Goal: Task Accomplishment & Management: Manage account settings

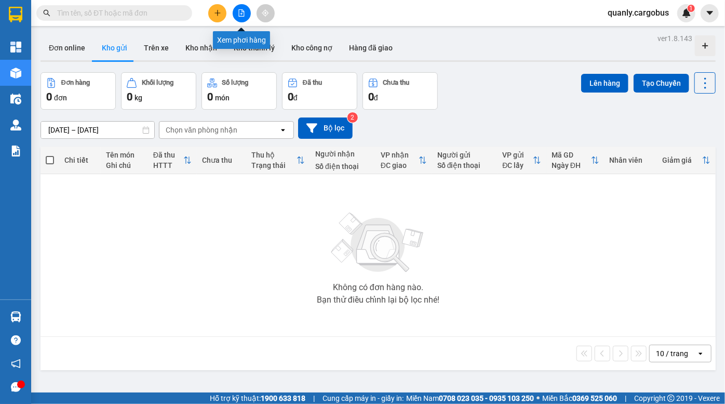
click at [240, 17] on button at bounding box center [242, 13] width 18 height 18
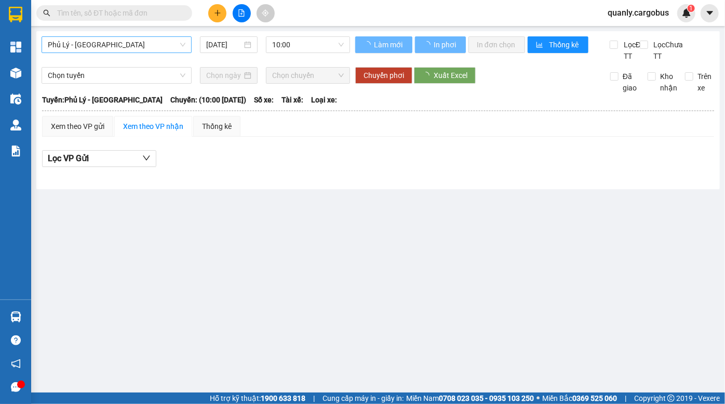
click at [116, 45] on span "Phủ Lý - [GEOGRAPHIC_DATA]" at bounding box center [117, 45] width 138 height 16
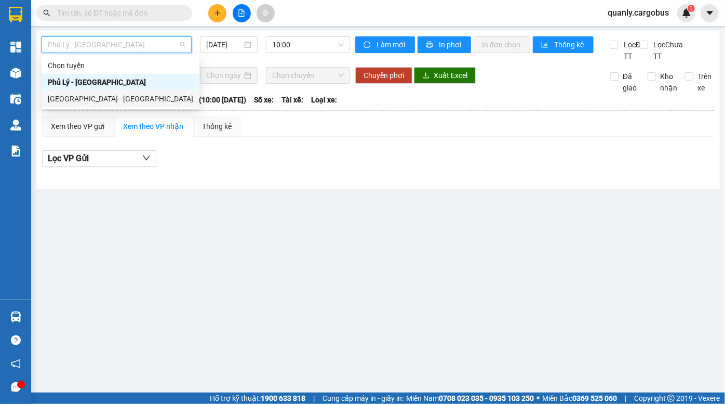
click at [97, 96] on div "[GEOGRAPHIC_DATA] - [GEOGRAPHIC_DATA]" at bounding box center [120, 98] width 145 height 11
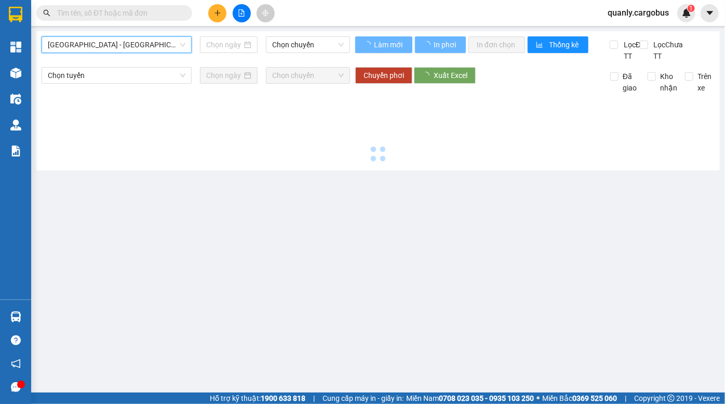
type input "[DATE]"
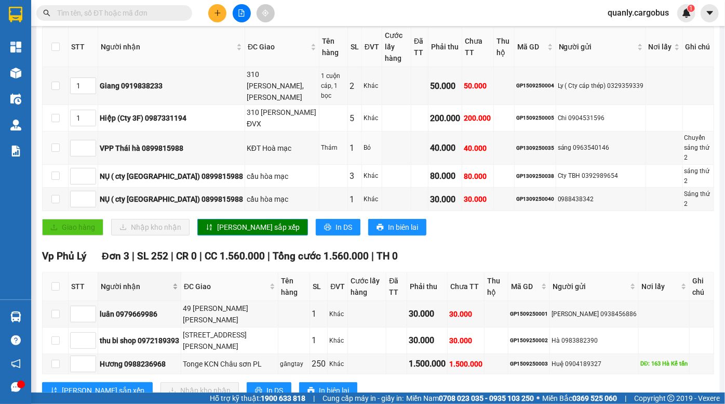
scroll to position [191, 0]
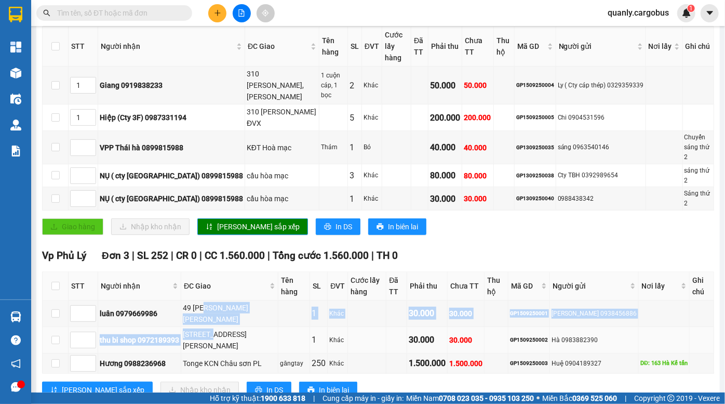
drag, startPoint x: 205, startPoint y: 277, endPoint x: 219, endPoint y: 304, distance: 30.2
click at [219, 304] on tbody "luân 0979669986 49 kim đồng lương khánh thiện PL 1 Khác 30.000 30.000 GP1509250…" at bounding box center [379, 336] width 672 height 73
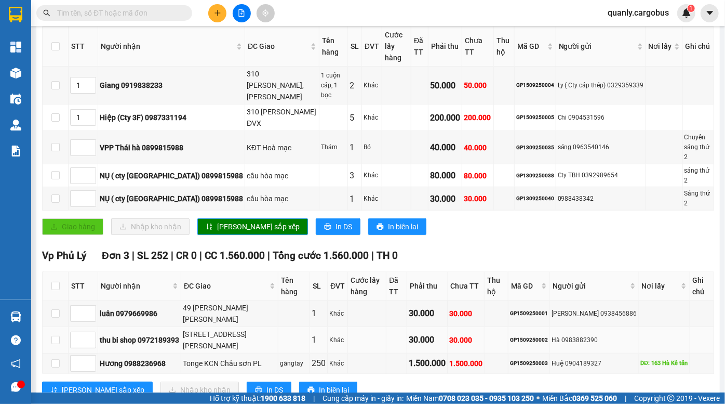
click at [224, 328] on div "172 Nguyễn v trỗi PL" at bounding box center [230, 339] width 94 height 23
drag, startPoint x: 193, startPoint y: 286, endPoint x: 213, endPoint y: 302, distance: 25.2
click at [213, 301] on tbody "luân 0979669986 49 kim đồng lương khánh thiện PL 1 Khác 30.000 30.000 GP1509250…" at bounding box center [379, 336] width 672 height 73
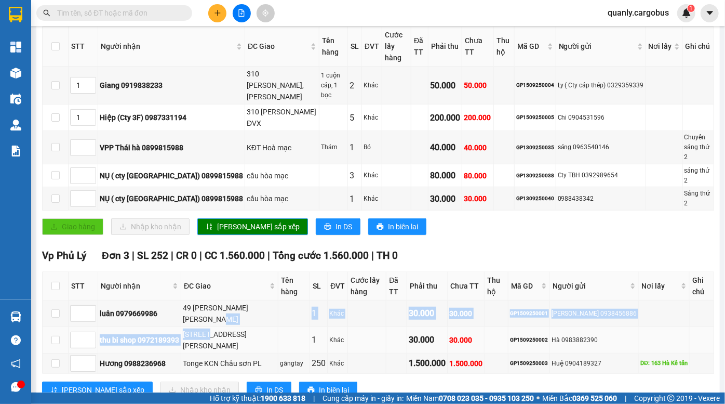
click at [215, 328] on div "172 Nguyễn v trỗi PL" at bounding box center [230, 339] width 94 height 23
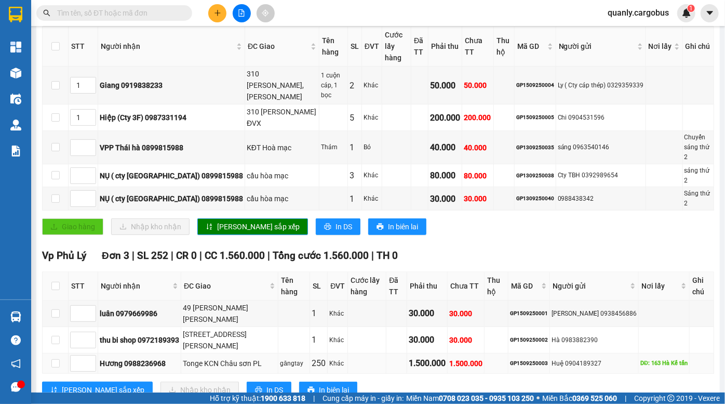
click at [523, 359] on div "GP1509250003" at bounding box center [529, 363] width 38 height 8
copy div "GP1509250003"
click at [76, 8] on input "text" at bounding box center [118, 12] width 123 height 11
paste input "GP1509250003"
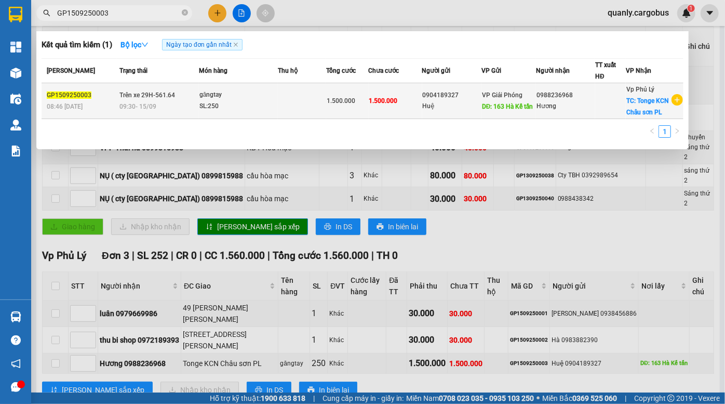
type input "GP1509250003"
click at [451, 99] on div "0904189327" at bounding box center [452, 95] width 58 height 11
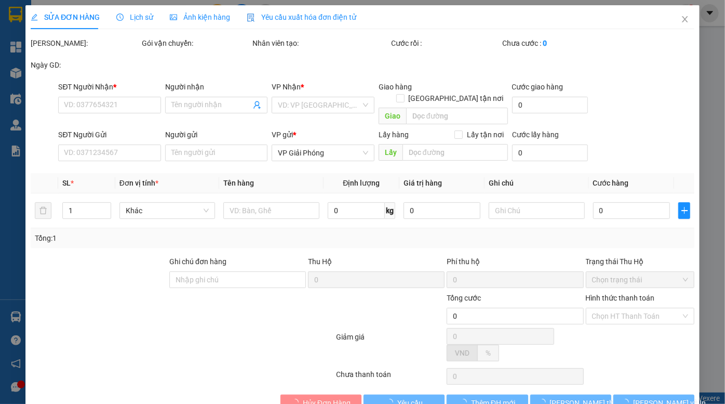
type input "0988236968"
type input "Hương"
checkbox input "true"
type input "Tonge KCN Châu sơn PL"
type input "0904189327"
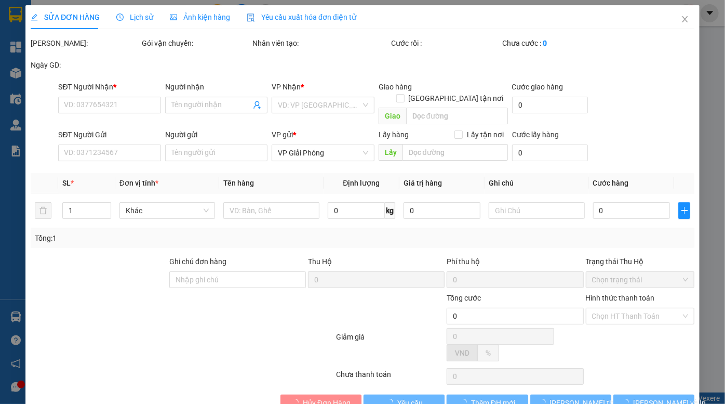
type input "Huệ"
type input "163 Hà Kế tấn"
type input "1.500.000"
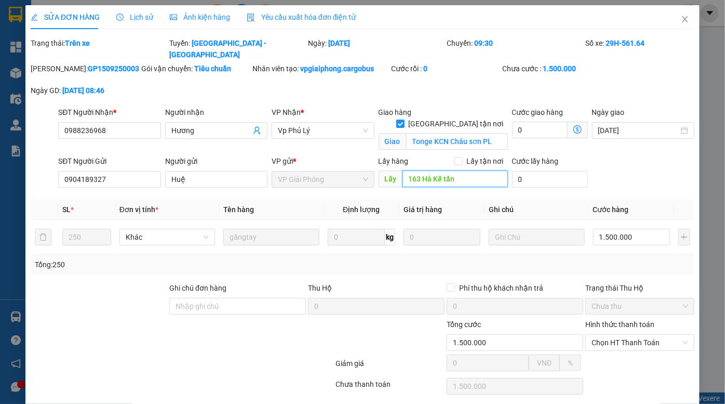
drag, startPoint x: 469, startPoint y: 164, endPoint x: 385, endPoint y: 171, distance: 84.0
click at [390, 170] on span "Lấy 163 Hà Kế tấn" at bounding box center [443, 178] width 129 height 17
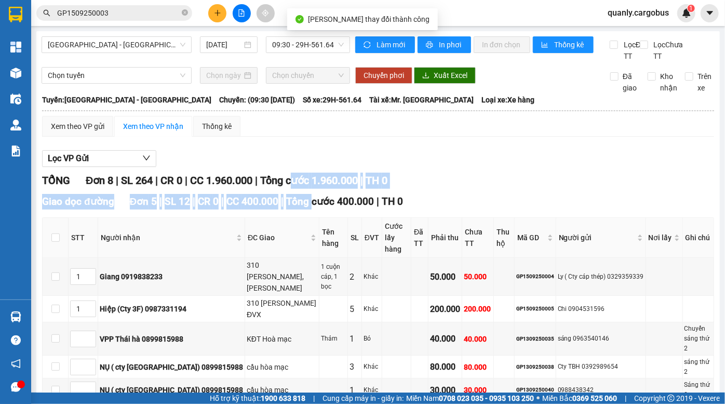
drag, startPoint x: 301, startPoint y: 197, endPoint x: 312, endPoint y: 221, distance: 26.3
click at [312, 219] on div "TỔNG Đơn 8 | SL 264 | CR 0 | CC 1.960.000 | Tổng cước 1.960.000 | TH 0 Giao dọc…" at bounding box center [378, 387] width 672 height 430
click at [275, 203] on div "TỔNG Đơn 8 | SL 264 | CR 0 | CC 1.960.000 | Tổng cước 1.960.000 | TH 0 Giao dọc…" at bounding box center [378, 387] width 672 height 430
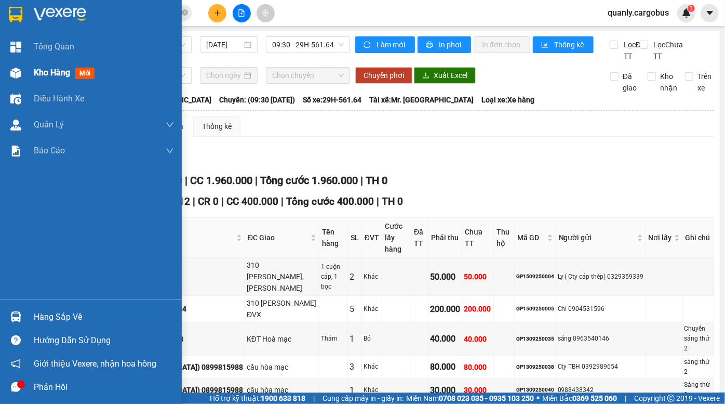
click at [16, 75] on img at bounding box center [15, 73] width 11 height 11
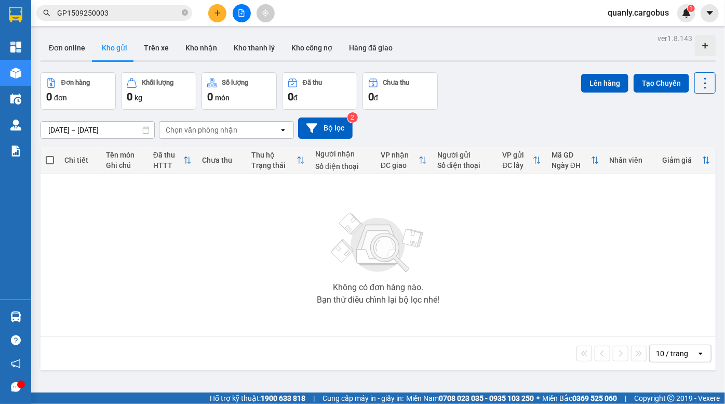
click at [499, 39] on div "Đơn online Kho gửi Trên xe Kho nhận Kho thanh lý Kho công nợ Hàng đã giao" at bounding box center [378, 49] width 675 height 28
drag, startPoint x: 535, startPoint y: 94, endPoint x: 520, endPoint y: 91, distance: 15.9
click at [528, 92] on div "Đơn hàng 0 đơn Khối lượng 0 kg Số lượng 0 món Đã thu 0 đ Chưa thu 0 đ Lên hàng …" at bounding box center [378, 90] width 675 height 37
click at [478, 61] on div at bounding box center [378, 61] width 675 height 2
click at [529, 94] on div "Đơn hàng 0 đơn Khối lượng 0 kg Số lượng 0 món Đã thu 0 đ Chưa thu 0 đ Lên hàng …" at bounding box center [378, 90] width 675 height 37
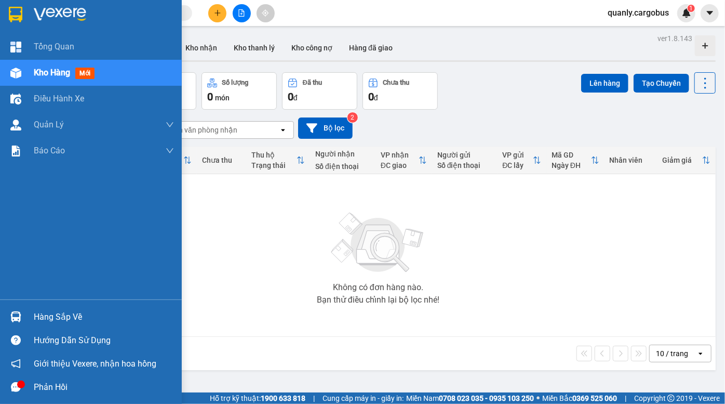
click at [21, 73] on div at bounding box center [16, 73] width 18 height 18
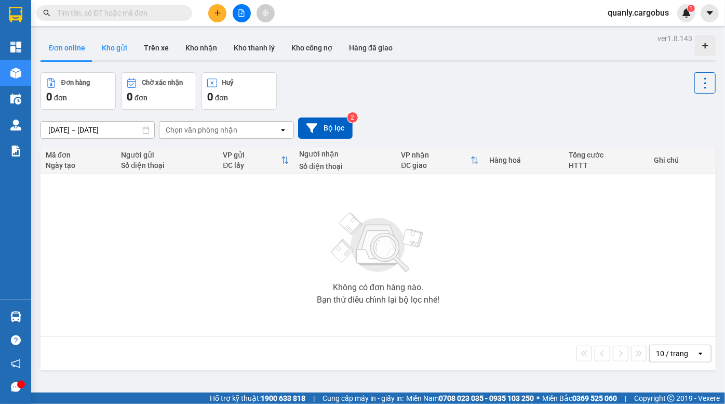
click at [113, 49] on button "Kho gửi" at bounding box center [115, 47] width 42 height 25
type input "13/09/2025 – 15/09/2025"
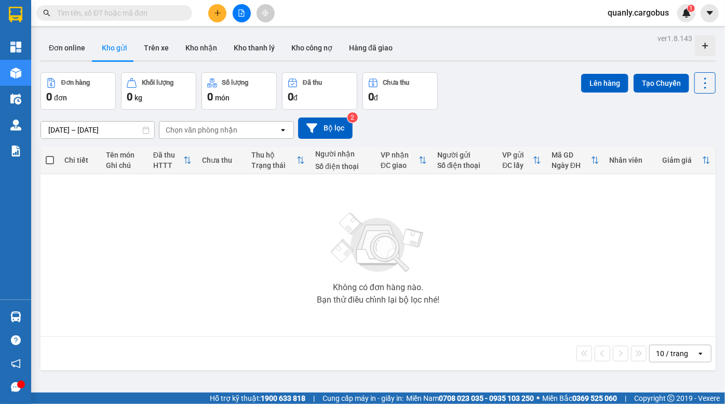
click at [498, 84] on div "Đơn hàng 0 đơn Khối lượng 0 kg Số lượng 0 món Đã thu 0 đ Chưa thu 0 đ Lên hàng …" at bounding box center [378, 90] width 675 height 37
click at [241, 11] on icon "file-add" at bounding box center [241, 12] width 7 height 7
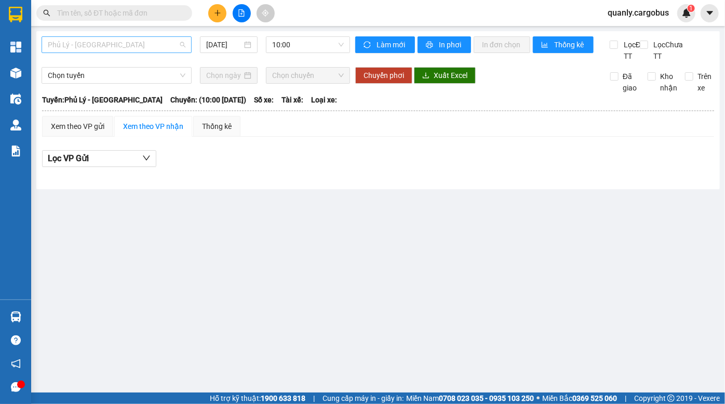
click at [104, 42] on span "Phủ Lý - Hà Nội" at bounding box center [117, 45] width 138 height 16
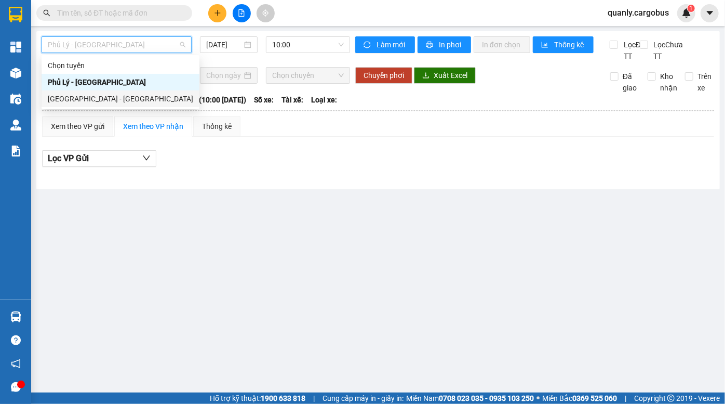
click at [102, 95] on div "Hà Nội - Phủ Lý" at bounding box center [120, 98] width 145 height 11
type input "15/09/2025"
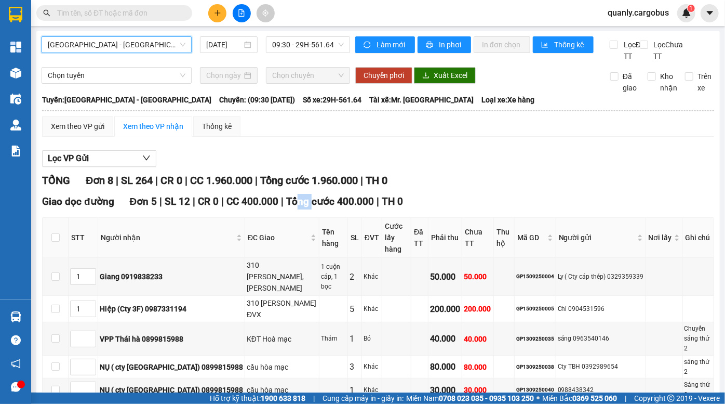
drag, startPoint x: 294, startPoint y: 210, endPoint x: 314, endPoint y: 221, distance: 22.6
click at [313, 221] on div "Giao dọc đường Đơn 5 | SL 12 | CR 0 | CC 400.000 | Tổng cước 400.000 | TH 0 STT…" at bounding box center [378, 314] width 672 height 240
click at [320, 237] on th "Tên hàng" at bounding box center [334, 238] width 29 height 40
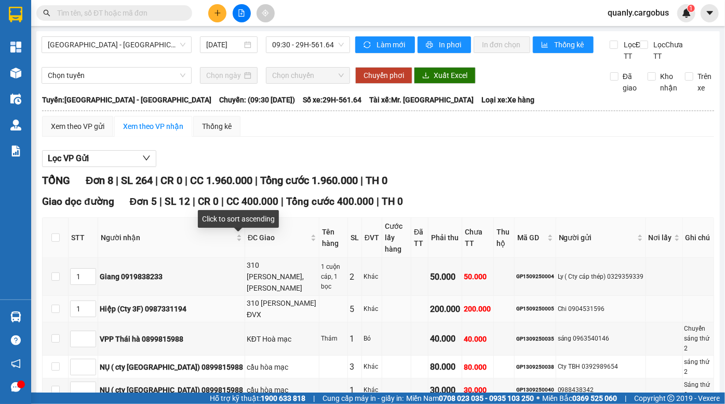
drag, startPoint x: 247, startPoint y: 255, endPoint x: 224, endPoint y: 262, distance: 24.3
click at [248, 243] on div "ĐC Giao" at bounding box center [282, 237] width 69 height 11
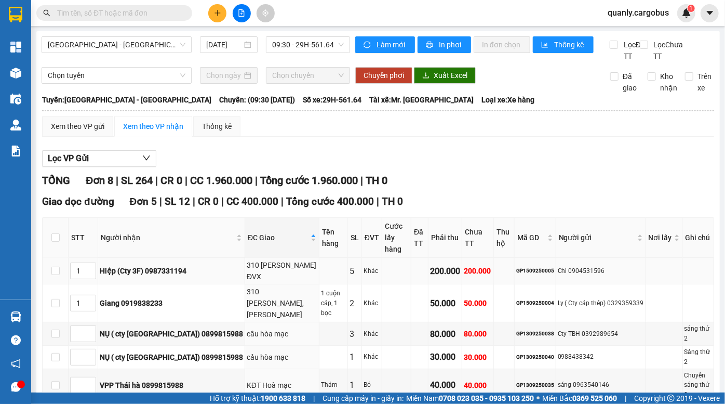
click at [247, 263] on div "310 [PERSON_NAME] ĐVX" at bounding box center [282, 270] width 71 height 23
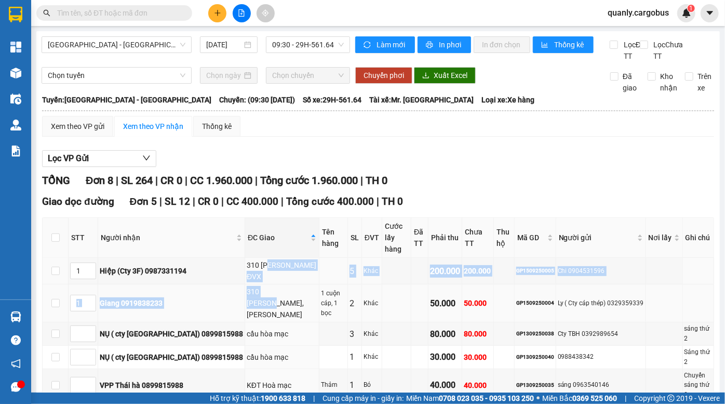
drag, startPoint x: 228, startPoint y: 266, endPoint x: 257, endPoint y: 308, distance: 51.2
click at [254, 305] on tbody "1 Hiệp (Cty 3F) 0987331194 310 Phạm ngọc nhi ĐVX 5 Khác 200.000 200.000 GP15092…" at bounding box center [379, 330] width 672 height 144
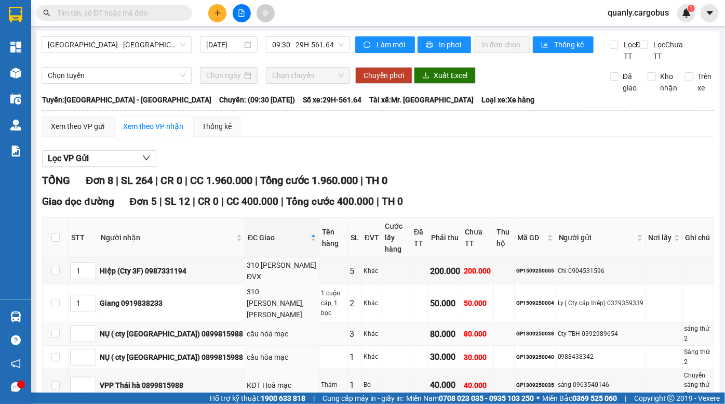
click at [245, 322] on td "cầu hòa mạc" at bounding box center [282, 333] width 74 height 23
drag, startPoint x: 227, startPoint y: 298, endPoint x: 231, endPoint y: 315, distance: 17.3
click at [231, 314] on tbody "1 Hiệp (Cty 3F) 0987331194 310 Phạm ngọc nhi ĐVX 5 Khác 200.000 200.000 GP15092…" at bounding box center [379, 330] width 672 height 144
click at [247, 295] on div "310 [PERSON_NAME],[PERSON_NAME]" at bounding box center [282, 303] width 71 height 34
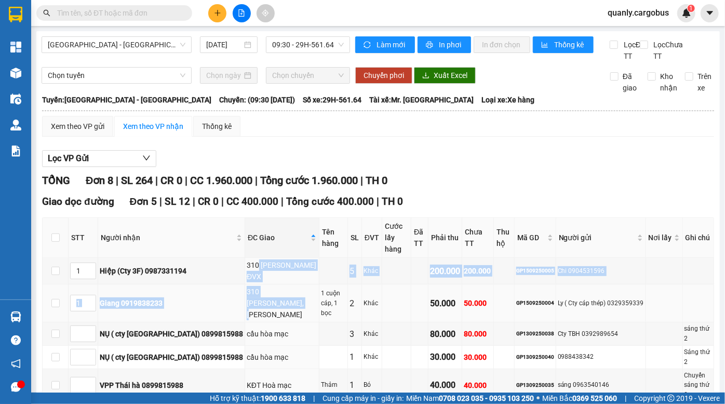
drag, startPoint x: 215, startPoint y: 265, endPoint x: 224, endPoint y: 298, distance: 34.2
click at [224, 298] on tbody "1 Hiệp (Cty 3F) 0987331194 310 Phạm ngọc nhi ĐVX 5 Khác 200.000 200.000 GP15092…" at bounding box center [379, 330] width 672 height 144
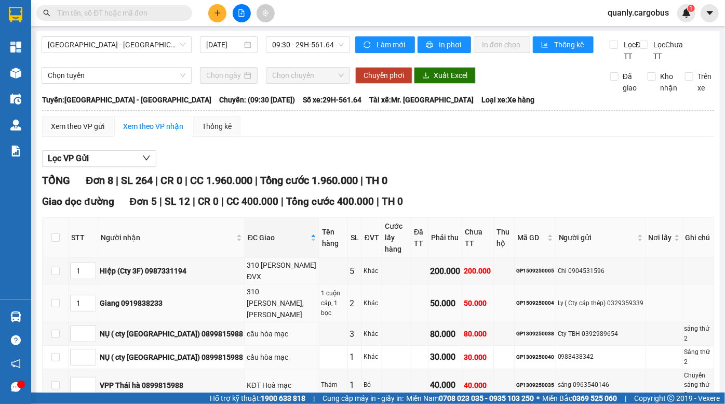
click at [247, 298] on div "310 [PERSON_NAME],[PERSON_NAME]" at bounding box center [282, 303] width 71 height 34
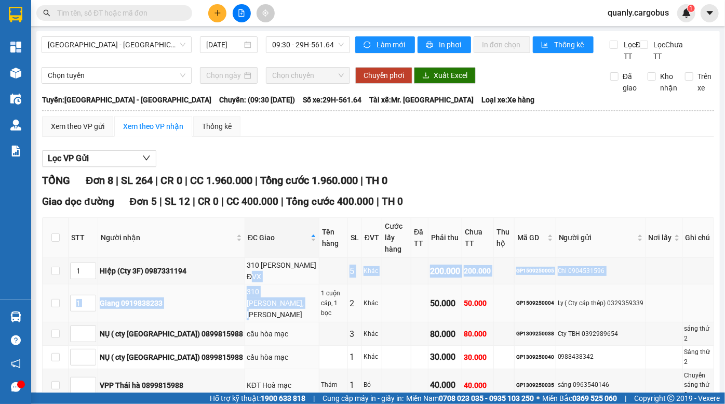
drag, startPoint x: 208, startPoint y: 270, endPoint x: 224, endPoint y: 305, distance: 39.0
click at [224, 305] on tbody "1 Hiệp (Cty 3F) 0987331194 310 Phạm ngọc nhi ĐVX 5 Khác 200.000 200.000 GP15092…" at bounding box center [379, 330] width 672 height 144
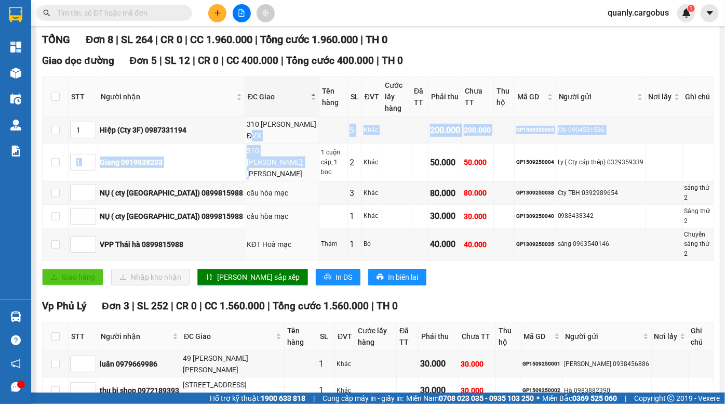
scroll to position [141, 0]
drag, startPoint x: 206, startPoint y: 327, endPoint x: 214, endPoint y: 347, distance: 21.9
click at [214, 350] on td "49 [PERSON_NAME] [PERSON_NAME]" at bounding box center [232, 363] width 103 height 26
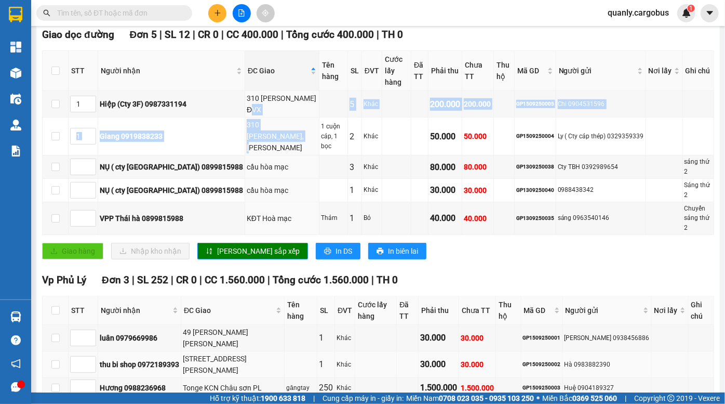
scroll to position [191, 0]
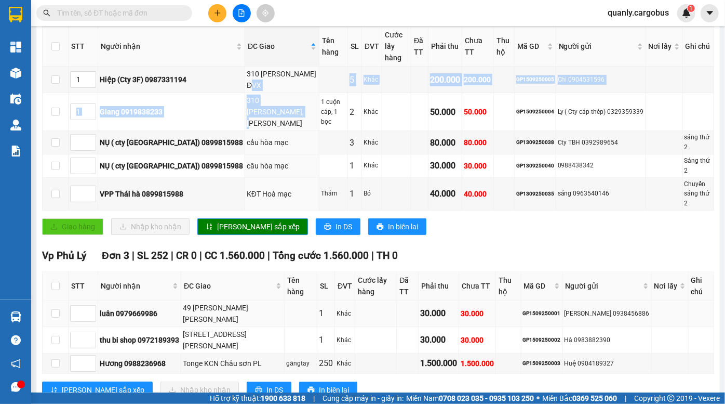
click at [222, 302] on div "49 [PERSON_NAME] [PERSON_NAME]" at bounding box center [233, 313] width 100 height 23
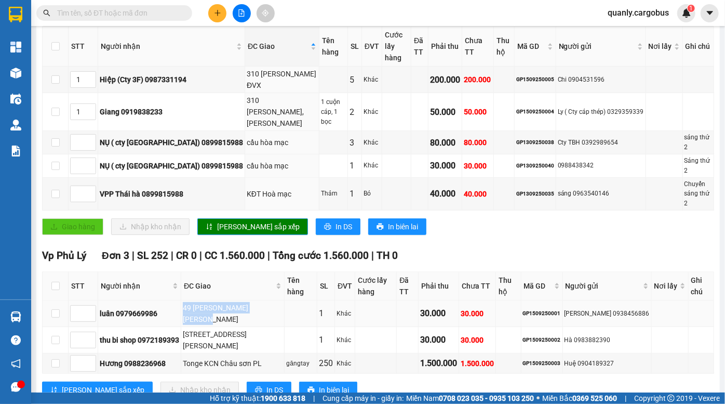
drag, startPoint x: 176, startPoint y: 281, endPoint x: 192, endPoint y: 298, distance: 23.1
click at [190, 300] on tr "luân 0979669986 49 kim đồng lương khánh thiện PL 1 Khác 30.000 30.000 GP1509250…" at bounding box center [379, 313] width 672 height 26
click at [193, 300] on td "49 [PERSON_NAME] [PERSON_NAME]" at bounding box center [232, 313] width 103 height 26
drag, startPoint x: 189, startPoint y: 282, endPoint x: 199, endPoint y: 309, distance: 28.5
click at [199, 308] on tbody "luân 0979669986 49 kim đồng lương khánh thiện PL 1 Khác 30.000 30.000 GP1509250…" at bounding box center [379, 336] width 672 height 73
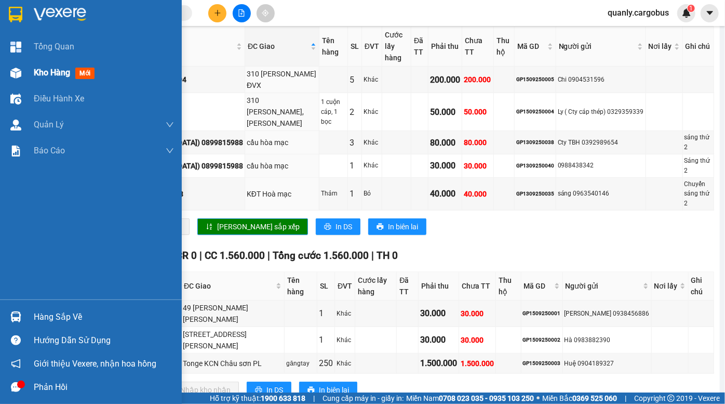
click at [30, 75] on div "Kho hàng mới" at bounding box center [91, 73] width 182 height 26
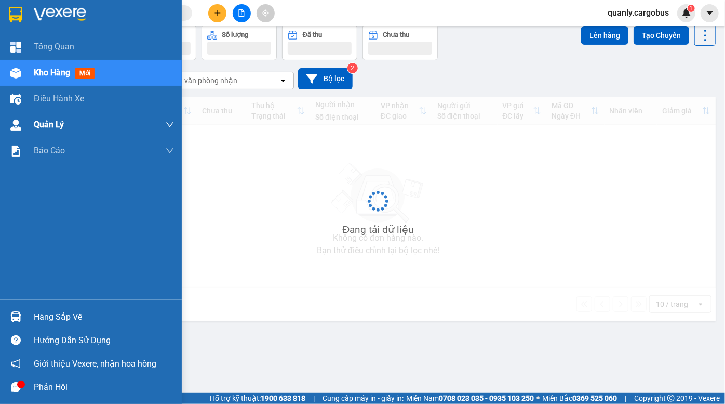
scroll to position [47, 0]
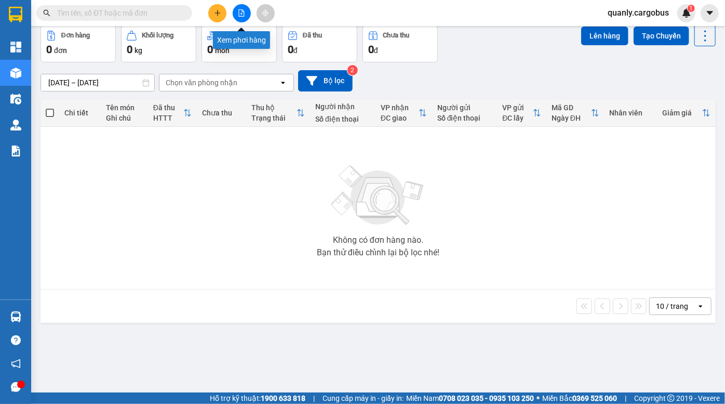
click at [241, 14] on icon "file-add" at bounding box center [242, 12] width 6 height 7
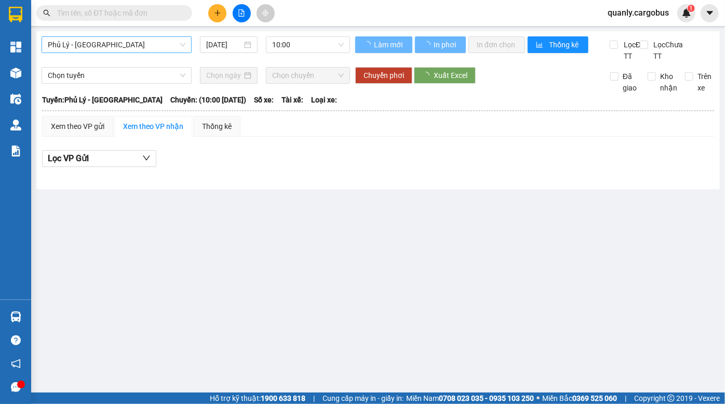
click at [134, 44] on span "Phủ Lý - Hà Nội" at bounding box center [117, 45] width 138 height 16
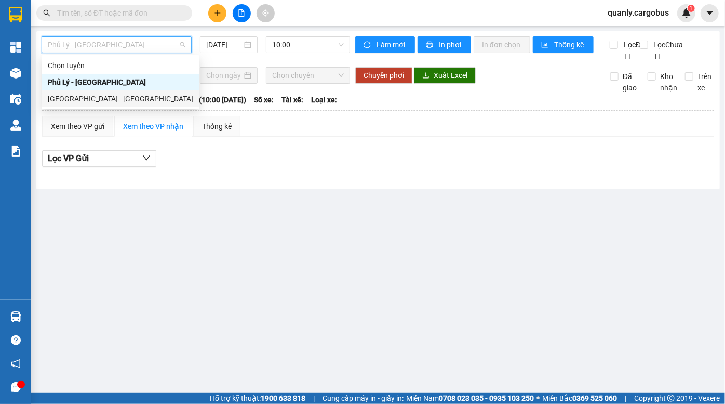
click at [116, 94] on div "[GEOGRAPHIC_DATA] - [GEOGRAPHIC_DATA]" at bounding box center [120, 98] width 145 height 11
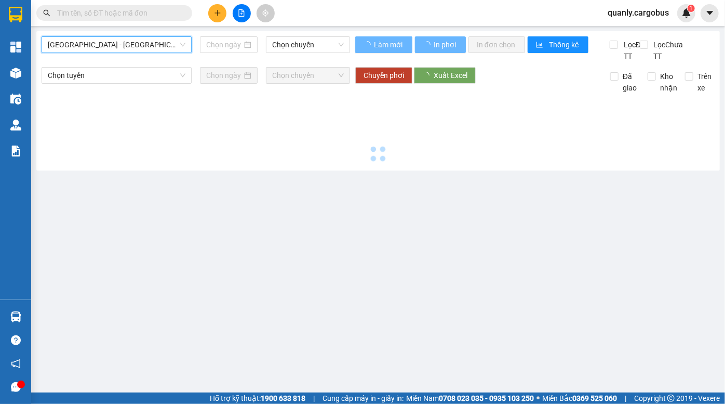
type input "[DATE]"
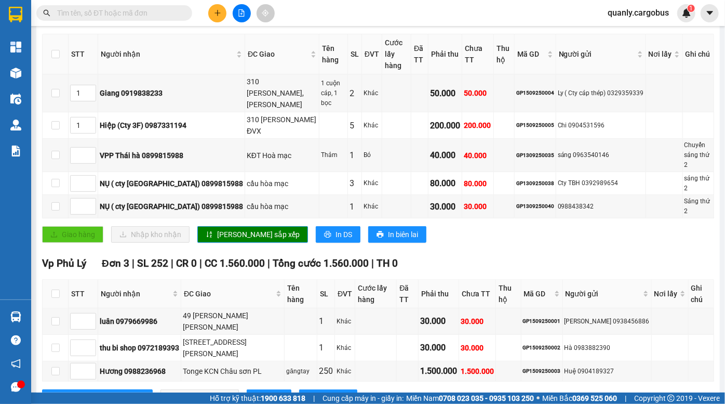
scroll to position [189, 0]
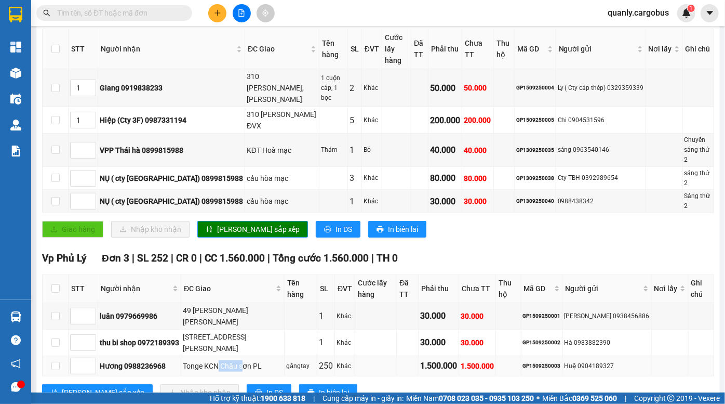
drag, startPoint x: 219, startPoint y: 331, endPoint x: 252, endPoint y: 331, distance: 32.7
click at [252, 360] on div "Tonge KCN Châu sơn PL" at bounding box center [233, 365] width 100 height 11
click at [254, 360] on div "Tonge KCN Châu sơn PL" at bounding box center [233, 365] width 100 height 11
click at [516, 356] on td at bounding box center [508, 366] width 25 height 20
drag, startPoint x: 477, startPoint y: 329, endPoint x: 549, endPoint y: 327, distance: 71.2
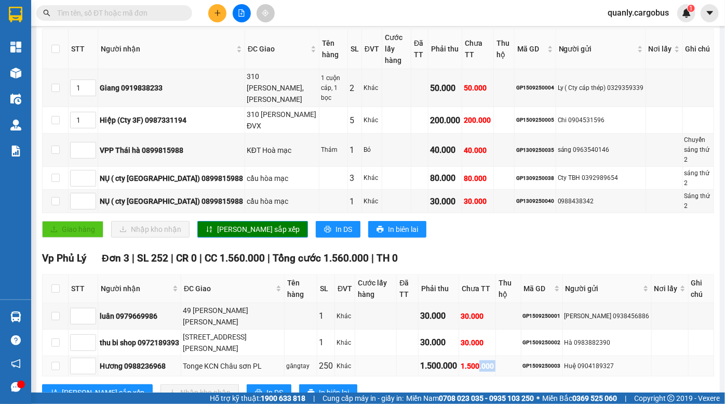
click at [533, 356] on tr "Hương 0988236968 Tonge KCN Châu sơn PL găngtay 250 Khác 1.500.000 1.500.000 GP1…" at bounding box center [379, 366] width 672 height 20
click at [557, 356] on td "GP1509250003" at bounding box center [543, 366] width 42 height 20
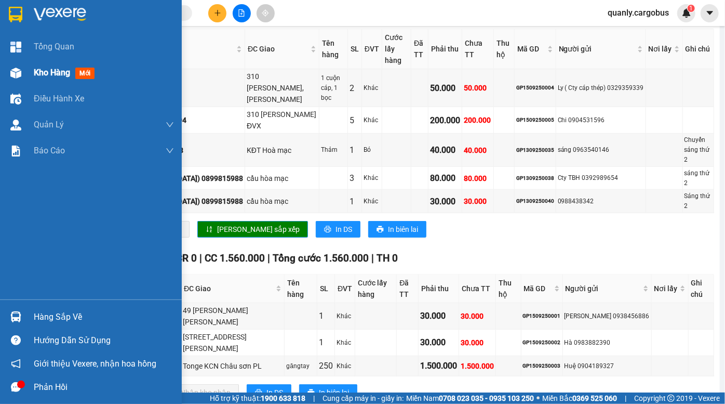
click at [11, 73] on img at bounding box center [15, 73] width 11 height 11
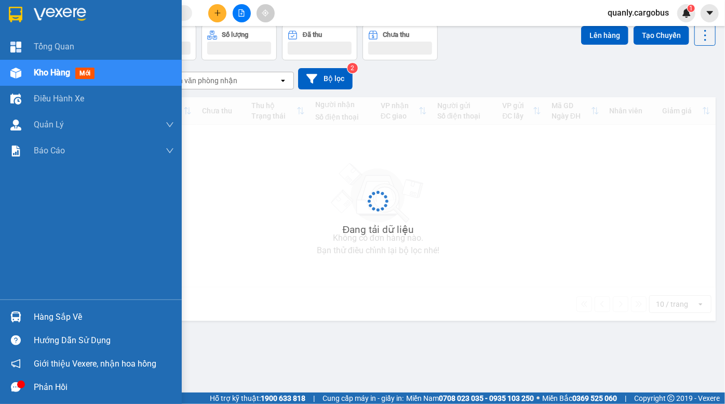
scroll to position [47, 0]
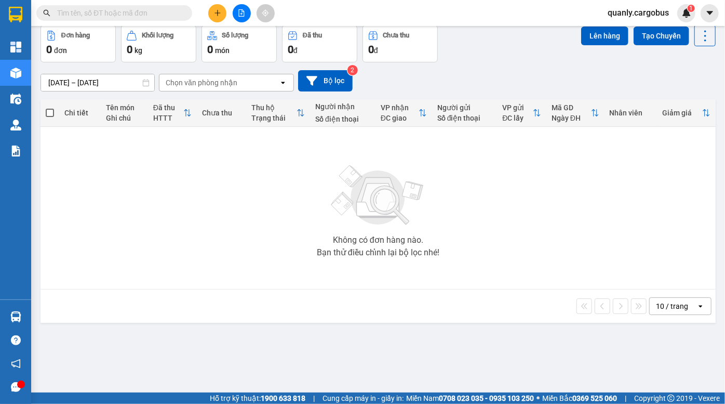
click at [500, 55] on div "Đơn hàng 0 đơn Khối lượng 0 kg Số lượng 0 món Đã thu 0 đ Chưa thu 0 đ Lên hàng …" at bounding box center [378, 43] width 675 height 37
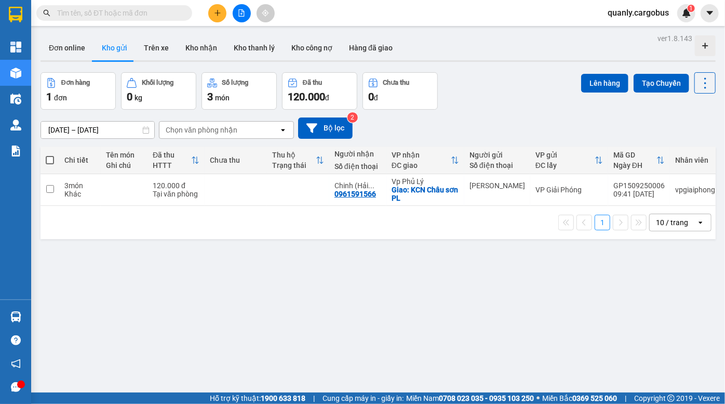
click at [495, 103] on div "Đơn hàng 1 đơn Khối lượng 0 kg Số lượng 3 món Đã thu 120.000 đ Chưa thu 0 đ Lên…" at bounding box center [378, 90] width 675 height 37
click at [461, 92] on div "Đơn hàng 1 đơn Khối lượng 0 kg Số lượng 3 món Đã thu 120.000 đ Chưa thu 0 đ Lên…" at bounding box center [378, 90] width 675 height 37
click at [489, 119] on div "[DATE] – [DATE] Press the down arrow key to interact with the calendar and sele…" at bounding box center [378, 127] width 675 height 21
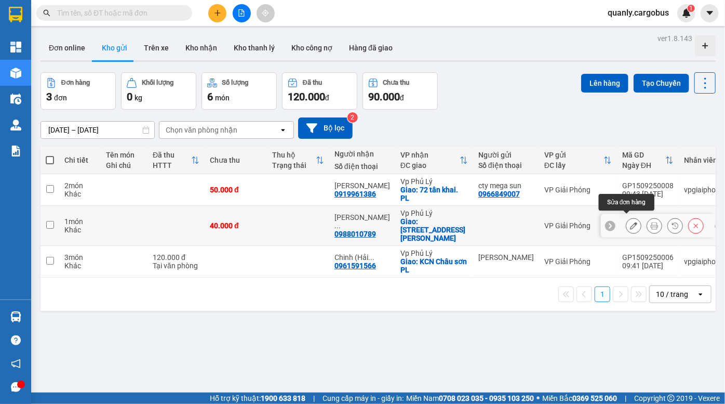
click at [630, 222] on icon at bounding box center [633, 225] width 7 height 7
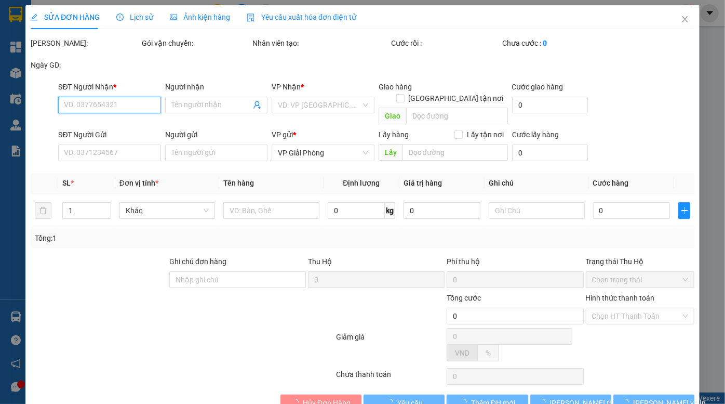
type input "0988010789"
type input "Ngọc Linh (Cường)"
checkbox input "true"
type input "171,Lê Công Thanh,PL"
type input "40.000"
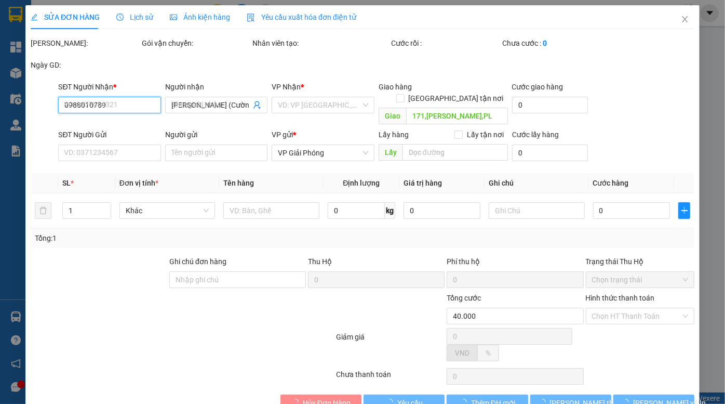
type input "40.000"
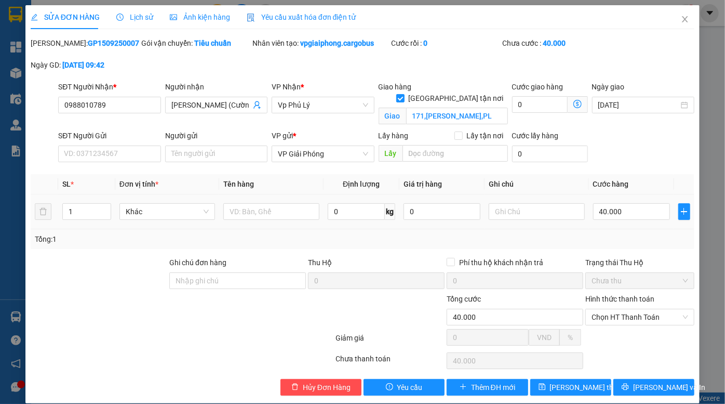
click at [501, 221] on div at bounding box center [537, 211] width 96 height 21
click at [501, 211] on input "text" at bounding box center [537, 211] width 96 height 17
type input "K"
type input "Hàng nhỡ chuyến sáng, khách cần gấp về đến PL gọi khách tự ra lấy"
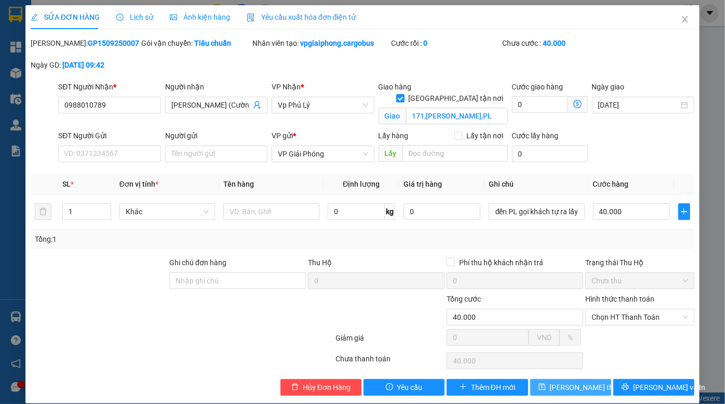
click at [566, 380] on button "Lưu thay đổi" at bounding box center [570, 387] width 81 height 17
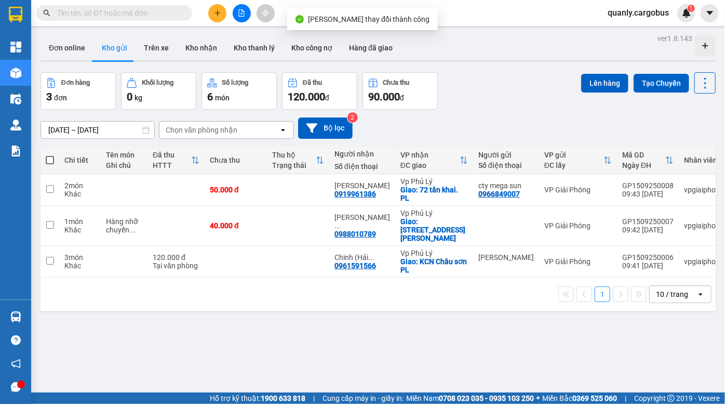
click at [498, 110] on div "13/09/2025 – 15/09/2025 Press the down arrow key to interact with the calendar …" at bounding box center [378, 128] width 675 height 37
click at [529, 62] on div "Đơn online Kho gửi Trên xe Kho nhận Kho thanh lý Kho công nợ Hàng đã giao" at bounding box center [378, 49] width 675 height 28
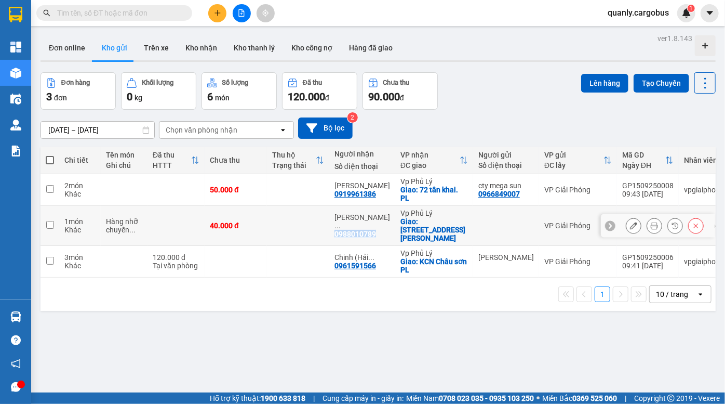
drag, startPoint x: 371, startPoint y: 227, endPoint x: 334, endPoint y: 226, distance: 37.4
click at [335, 226] on div "Ngọc Linh ... 0988010789" at bounding box center [363, 225] width 56 height 25
checkbox input "true"
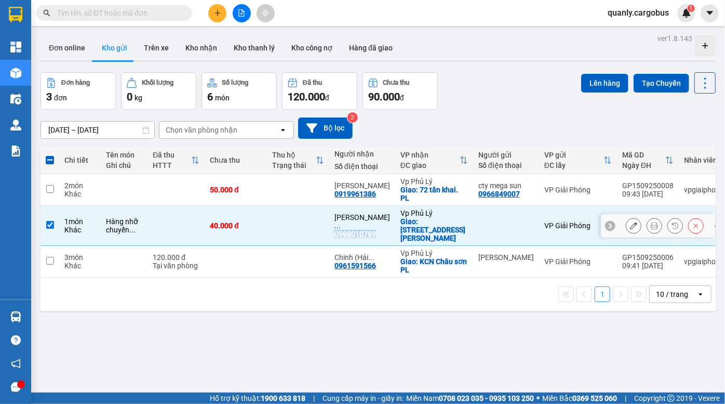
copy div "0988010789"
drag, startPoint x: 511, startPoint y: 41, endPoint x: 339, endPoint y: 25, distance: 173.2
click at [509, 40] on div "Đơn online Kho gửi Trên xe Kho nhận Kho thanh lý Kho công nợ Hàng đã giao" at bounding box center [378, 49] width 675 height 28
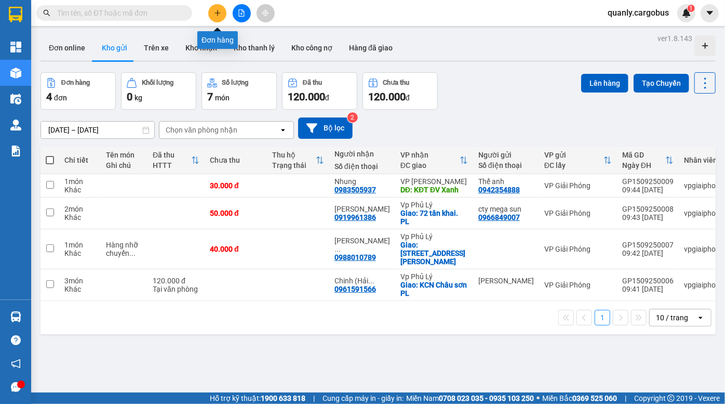
click at [218, 12] on icon "plus" at bounding box center [218, 12] width 6 height 1
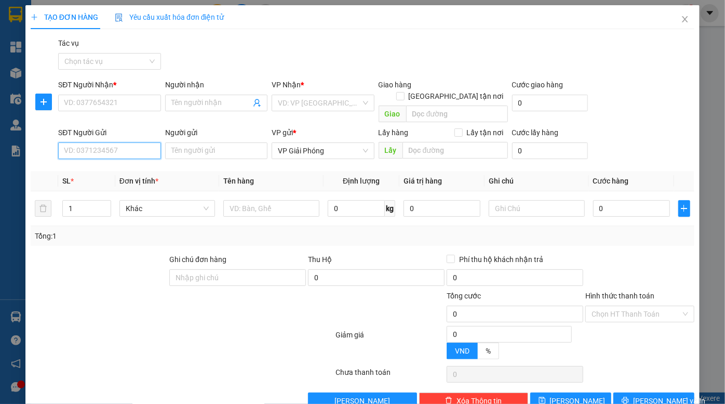
click at [118, 142] on input "SĐT Người Gửi" at bounding box center [109, 150] width 102 height 17
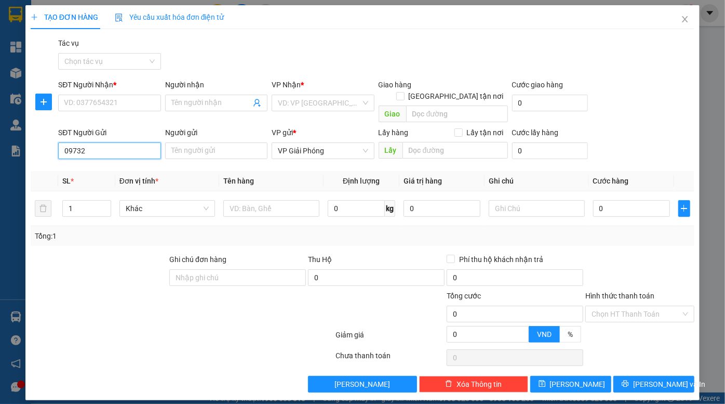
type input "097320"
click at [108, 163] on div "0973207858 - Tám" at bounding box center [109, 159] width 90 height 11
type input "0374521495"
type input "sơn"
type input "NH Nhật TAMAYA Đ.Văn"
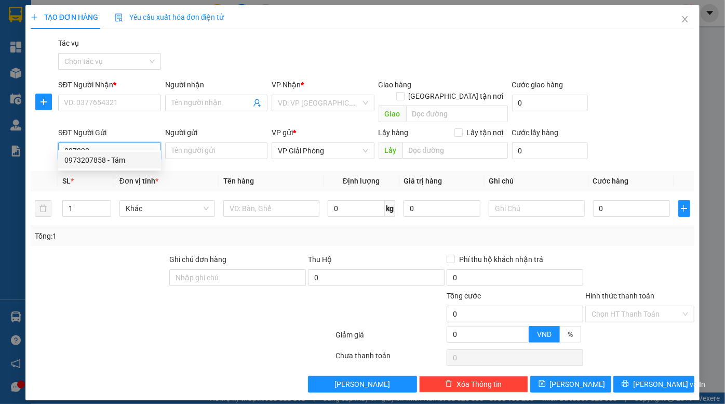
type input "0973207858"
type input "Tám"
type input "KĐT louis"
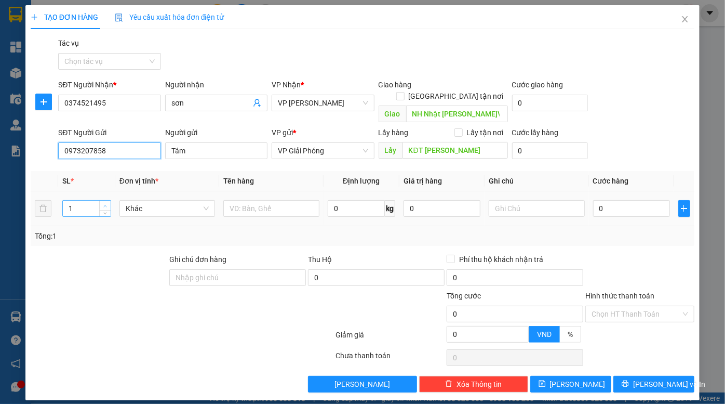
type input "0973207858"
click at [104, 201] on span "Increase Value" at bounding box center [104, 205] width 11 height 9
type input "3"
click at [104, 201] on span "Increase Value" at bounding box center [104, 205] width 11 height 9
click at [159, 201] on span "Khác" at bounding box center [168, 209] width 84 height 16
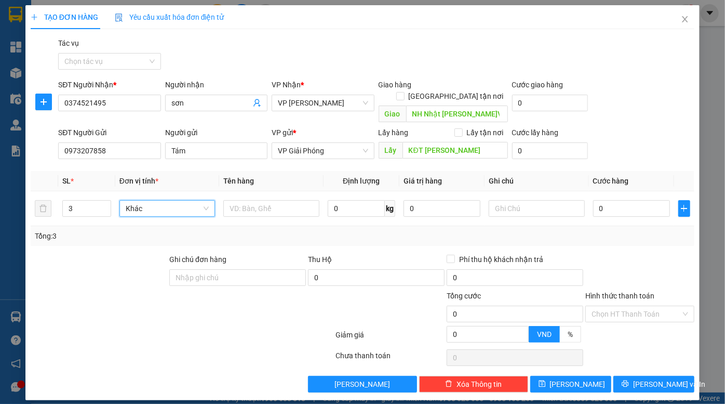
scroll to position [99, 0]
click at [628, 200] on input "0" at bounding box center [631, 208] width 77 height 17
type input "1"
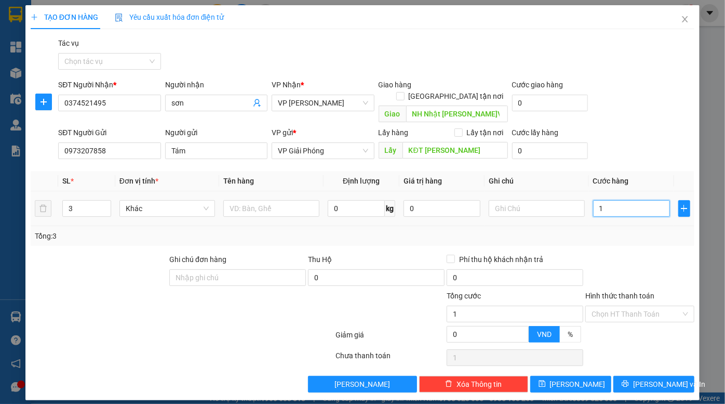
type input "18"
type input "180"
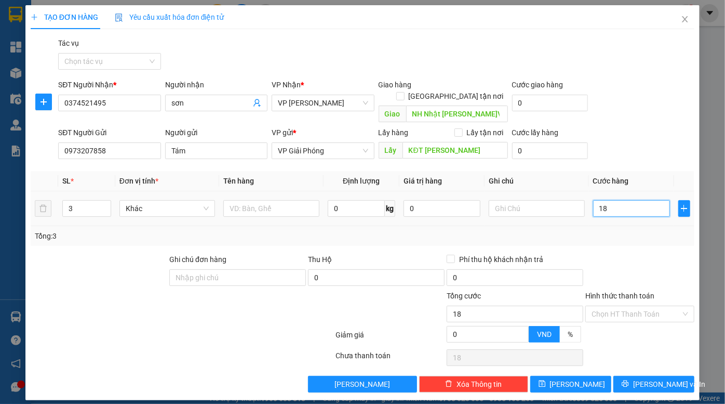
type input "180"
type input "1.800"
type input "18.000"
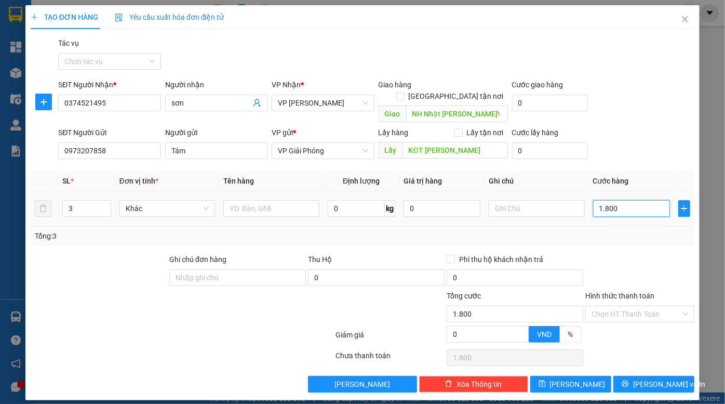
type input "18.000"
type input "180.000"
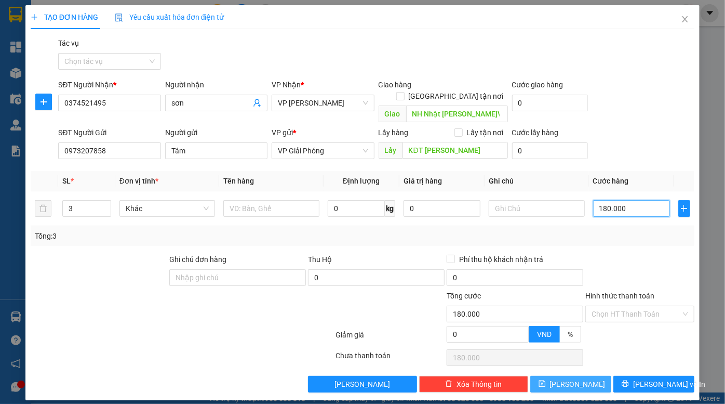
type input "180.000"
click at [546, 380] on icon "save" at bounding box center [542, 383] width 7 height 7
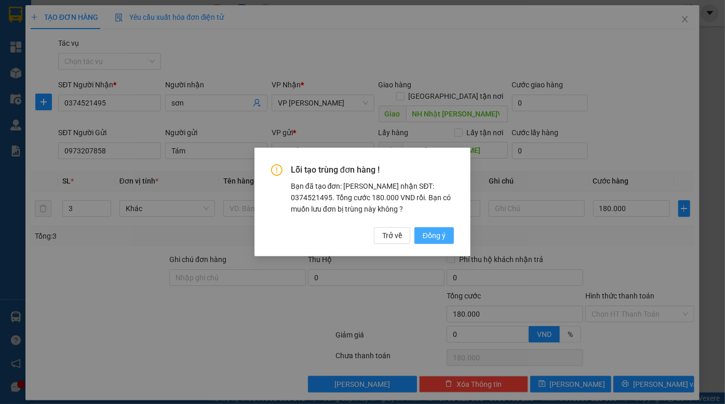
click at [435, 236] on span "Đồng ý" at bounding box center [434, 235] width 23 height 11
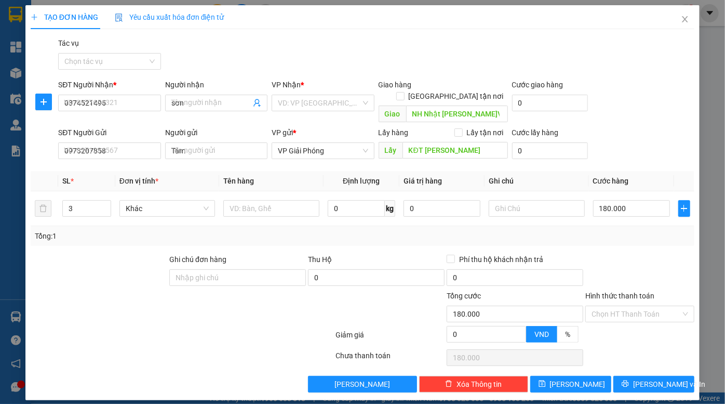
type input "1"
type input "0"
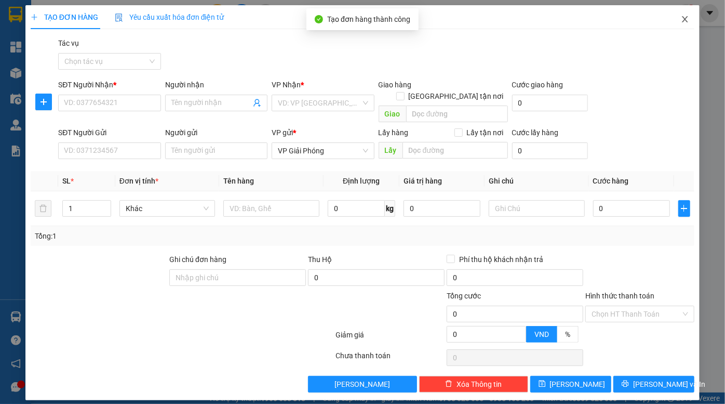
click at [684, 17] on icon "close" at bounding box center [685, 19] width 8 height 8
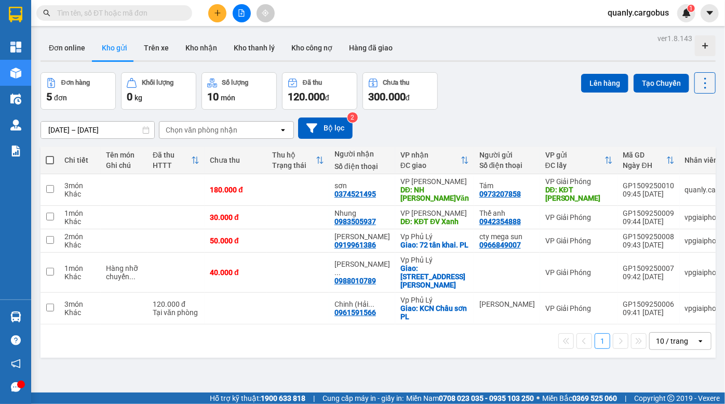
click at [493, 91] on div "Đơn hàng 5 đơn Khối lượng 0 kg Số lượng 10 món Đã thu 120.000 đ Chưa thu 300.00…" at bounding box center [378, 90] width 675 height 37
drag, startPoint x: 242, startPoint y: 10, endPoint x: 204, endPoint y: 22, distance: 39.1
click at [241, 10] on icon "file-add" at bounding box center [241, 12] width 7 height 7
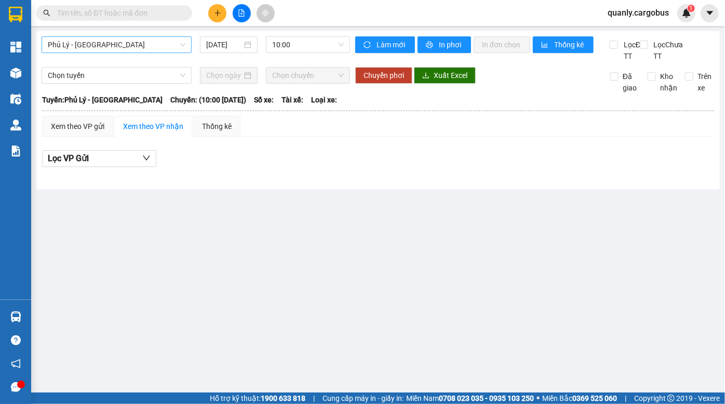
click at [129, 48] on span "Phủ Lý - Hà Nội" at bounding box center [117, 45] width 138 height 16
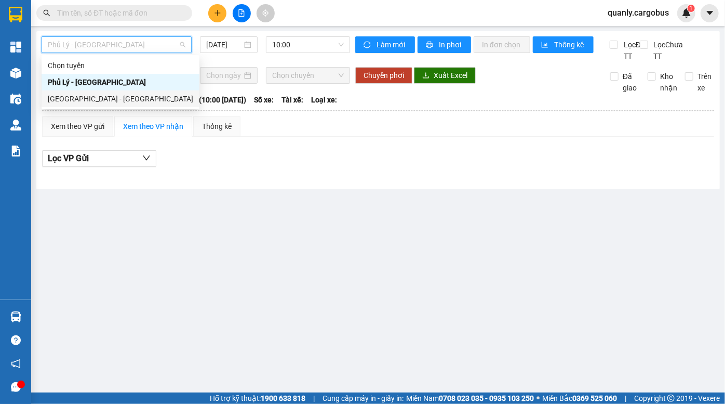
click at [89, 99] on div "[GEOGRAPHIC_DATA] - [GEOGRAPHIC_DATA]" at bounding box center [120, 98] width 145 height 11
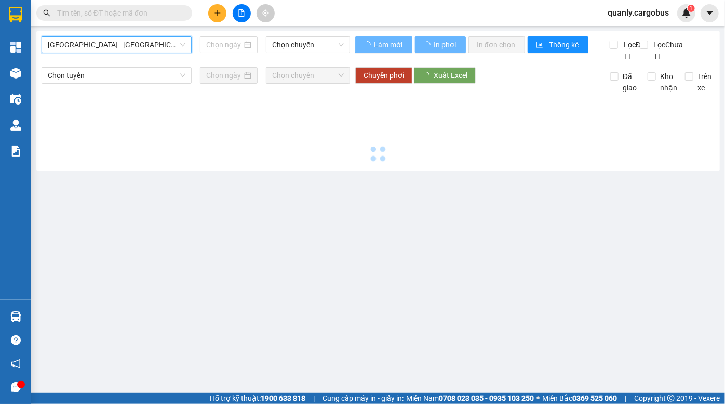
type input "[DATE]"
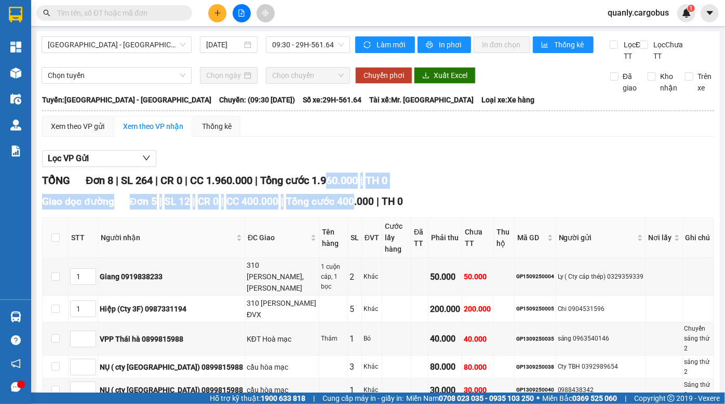
drag, startPoint x: 337, startPoint y: 189, endPoint x: 352, endPoint y: 221, distance: 35.6
click at [352, 220] on div "TỔNG Đơn 8 | SL 264 | CR 0 | CC 1.960.000 | Tổng cước 1.960.000 | TH 0 Giao dọc…" at bounding box center [378, 387] width 672 height 430
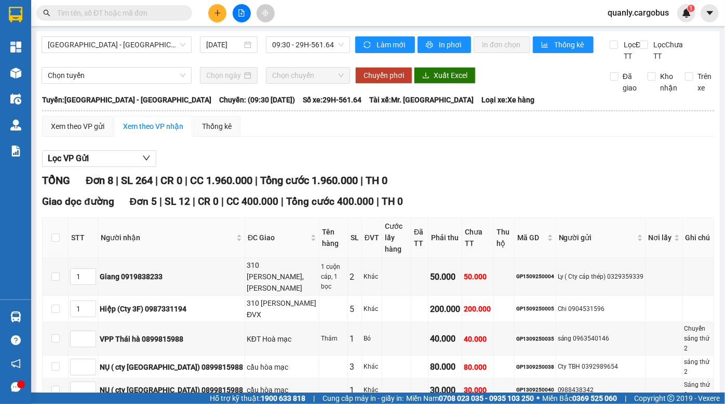
click at [352, 221] on div "Giao dọc đường Đơn 5 | SL 12 | CR 0 | CC 400.000 | Tổng cước 400.000 | TH 0 STT…" at bounding box center [378, 314] width 672 height 240
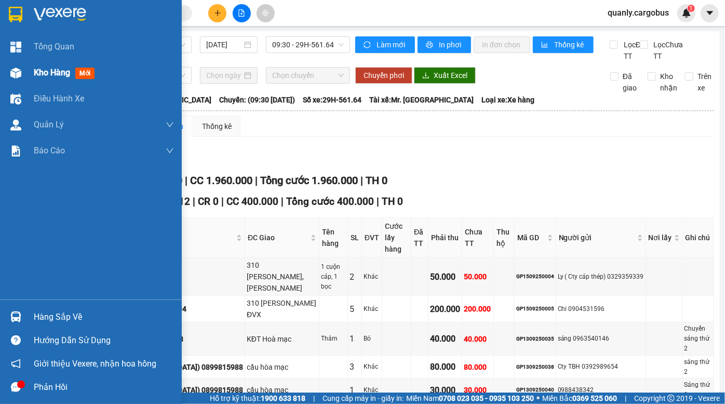
click at [22, 72] on div at bounding box center [16, 73] width 18 height 18
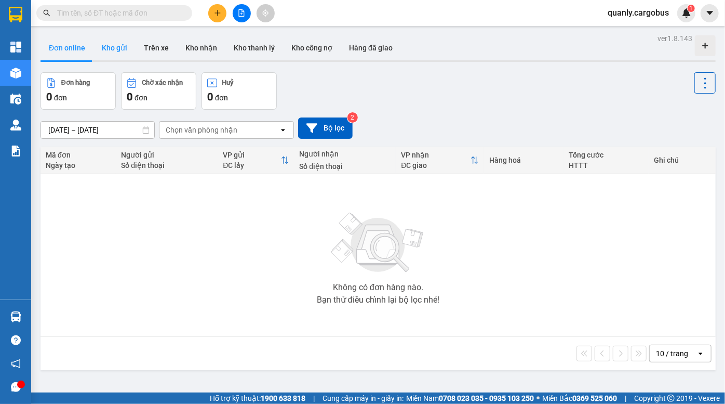
click at [111, 44] on button "Kho gửi" at bounding box center [115, 47] width 42 height 25
type input "[DATE] – [DATE]"
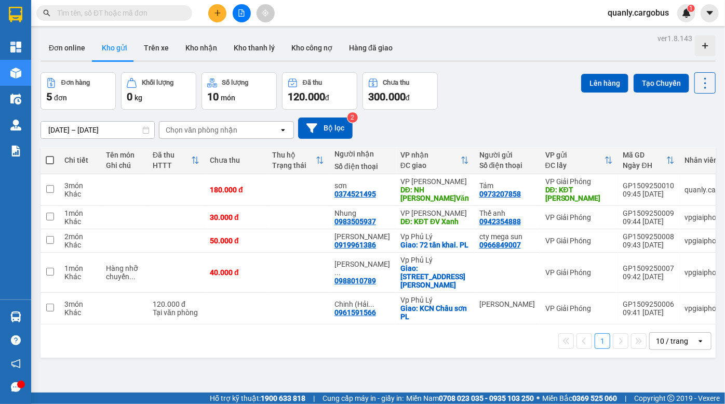
click at [496, 94] on div "Đơn hàng 5 đơn Khối lượng 0 kg Số lượng 10 món Đã thu 120.000 đ Chưa thu 300.00…" at bounding box center [378, 90] width 675 height 37
click at [483, 75] on div "Đơn hàng 5 đơn Khối lượng 0 kg Số lượng 10 món Đã thu 120.000 đ Chưa thu 300.00…" at bounding box center [378, 90] width 675 height 37
click at [509, 38] on div "Đơn online Kho gửi Trên xe Kho nhận Kho thanh lý Kho công nợ Hàng đã giao" at bounding box center [378, 49] width 675 height 28
click at [476, 59] on div "Đơn online Kho gửi Trên xe Kho nhận Kho thanh lý Kho công nợ Hàng đã giao" at bounding box center [378, 49] width 675 height 28
